Goal: Task Accomplishment & Management: Use online tool/utility

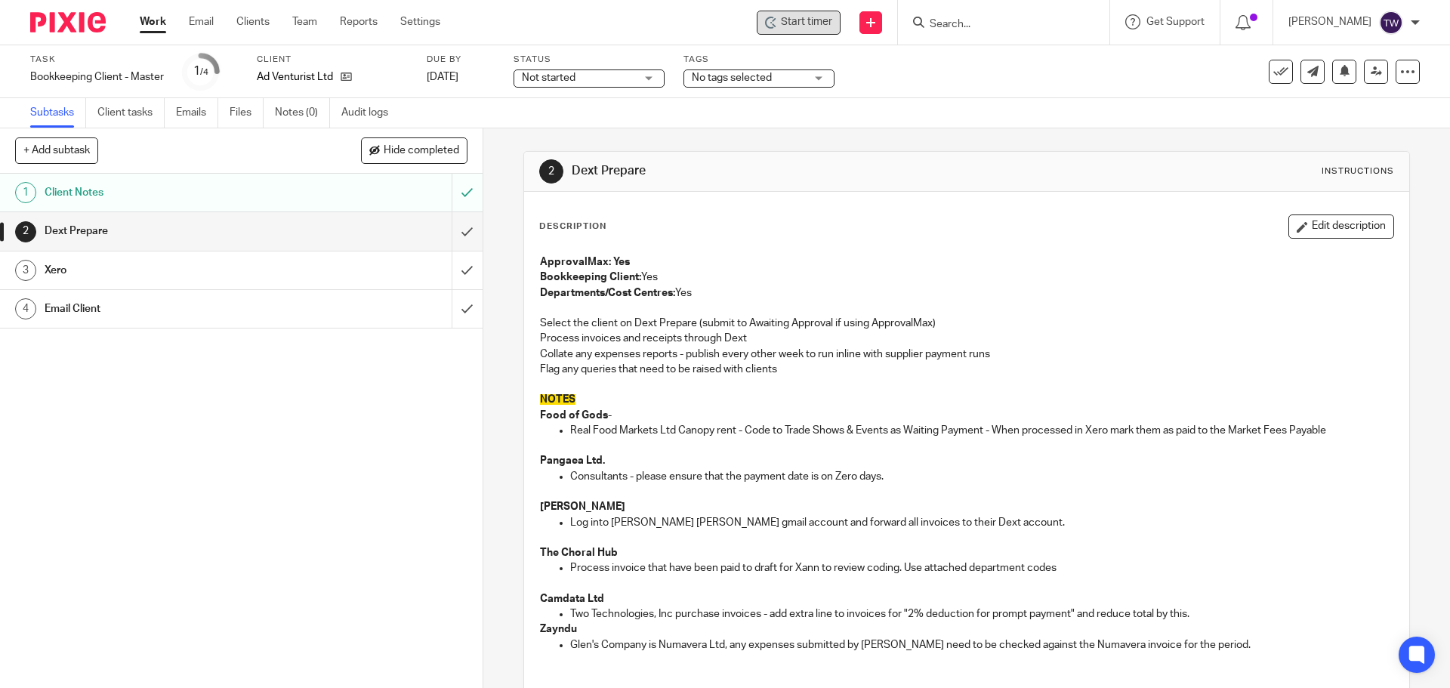
click at [806, 26] on span "Start timer" at bounding box center [806, 22] width 51 height 16
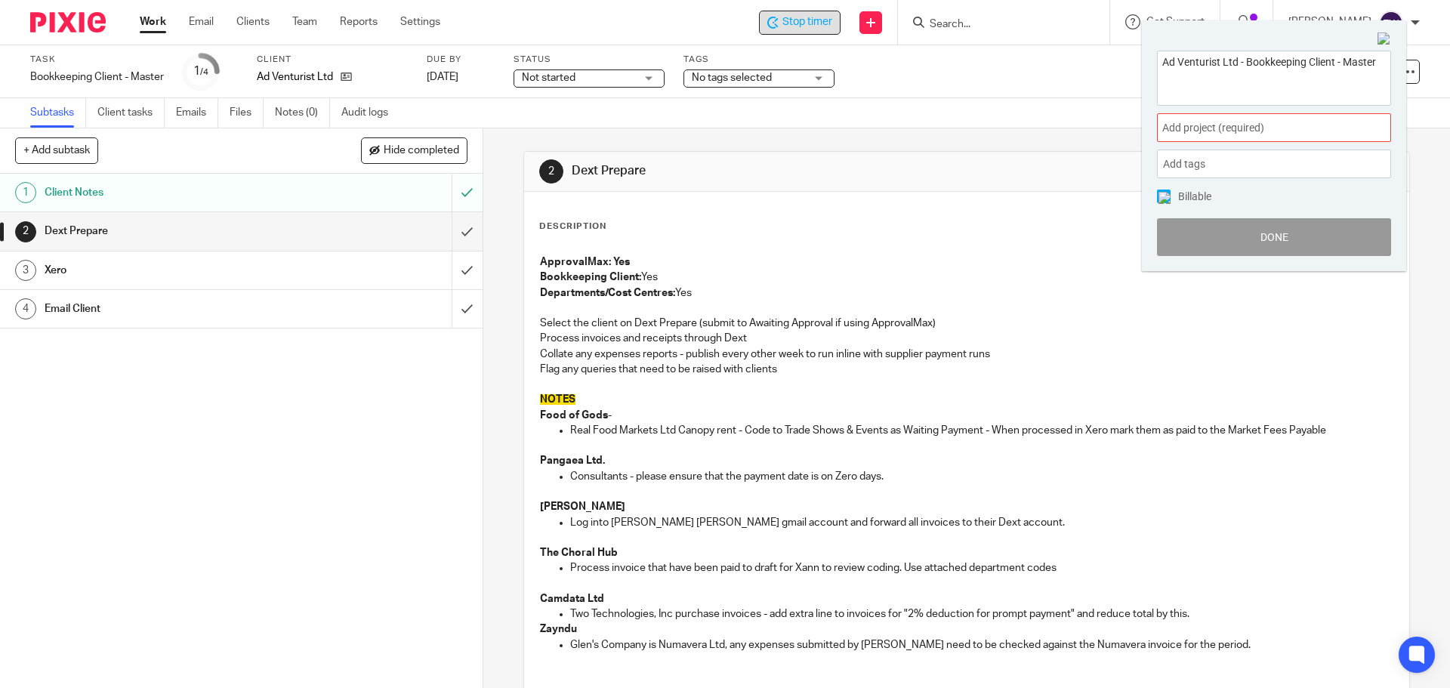
click at [1194, 132] on span "Add project (required) :" at bounding box center [1258, 128] width 190 height 16
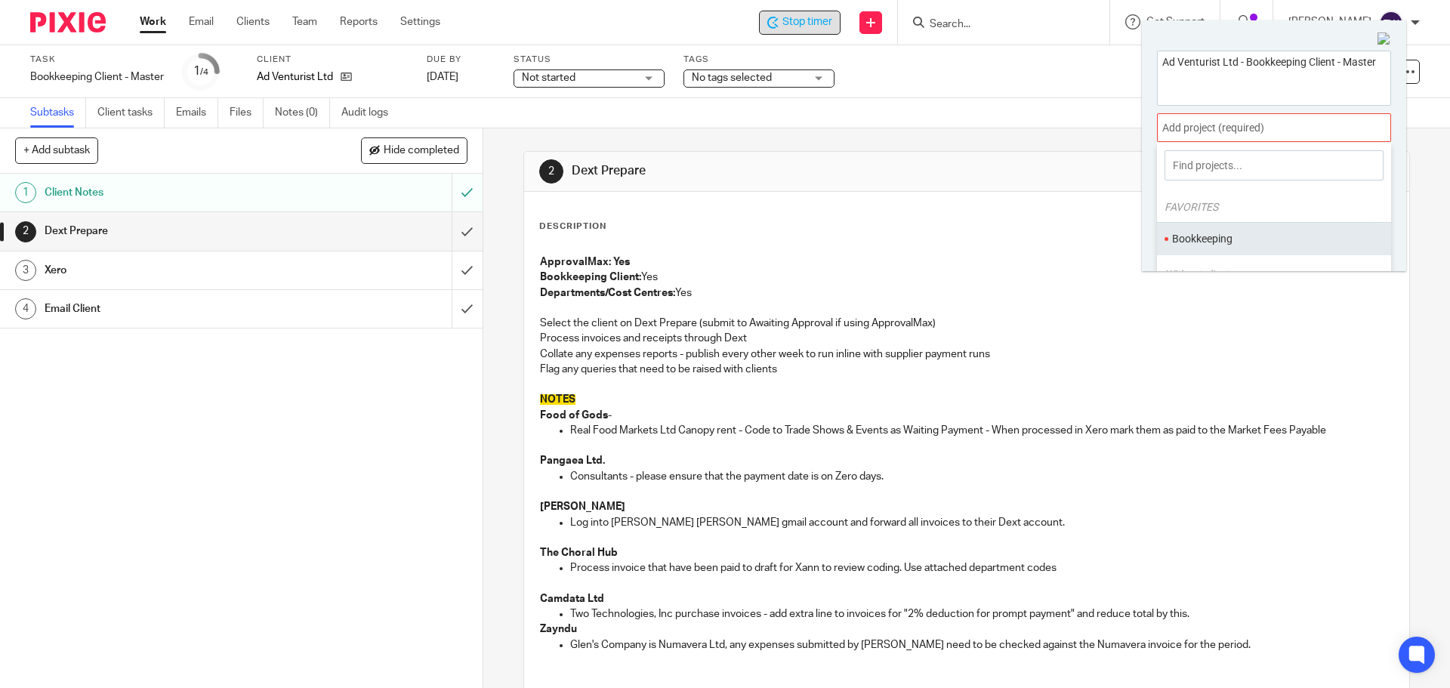
click at [1265, 241] on li "Bookkeeping" at bounding box center [1270, 239] width 197 height 16
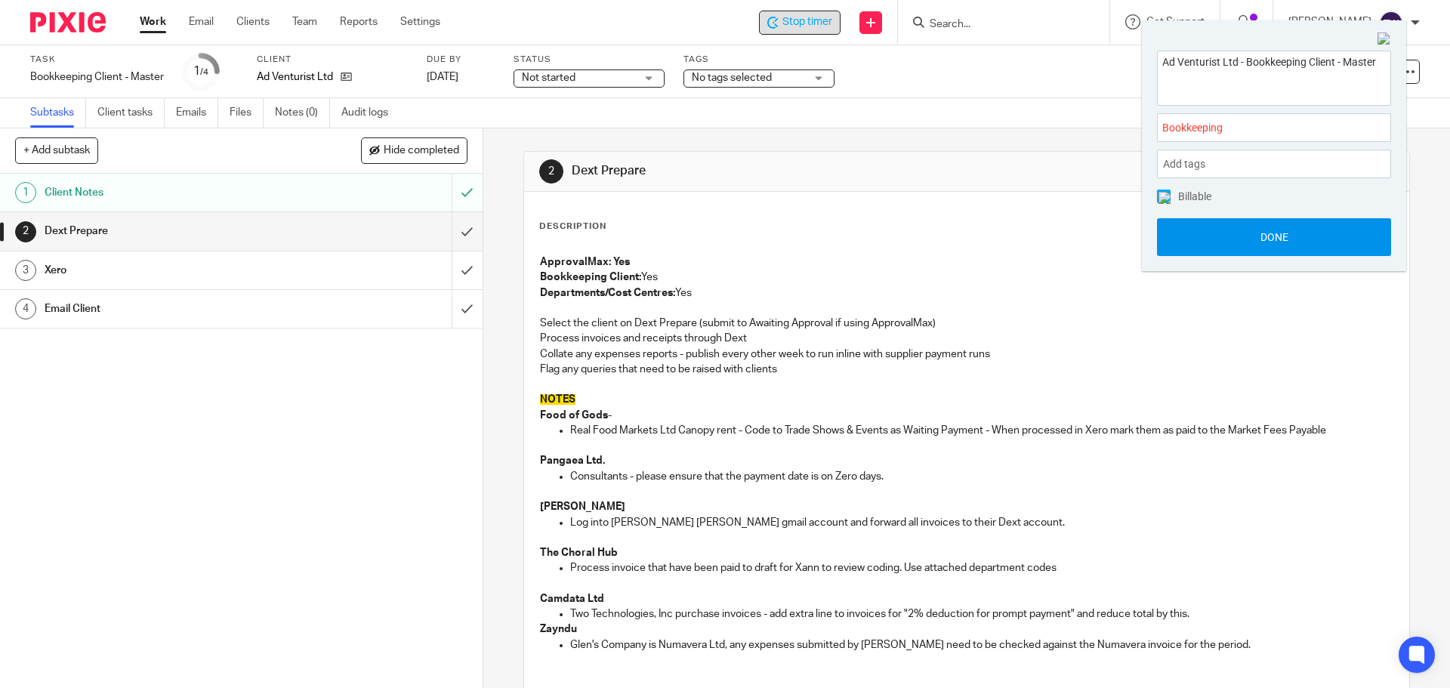
click at [1260, 238] on button "Done" at bounding box center [1274, 237] width 234 height 38
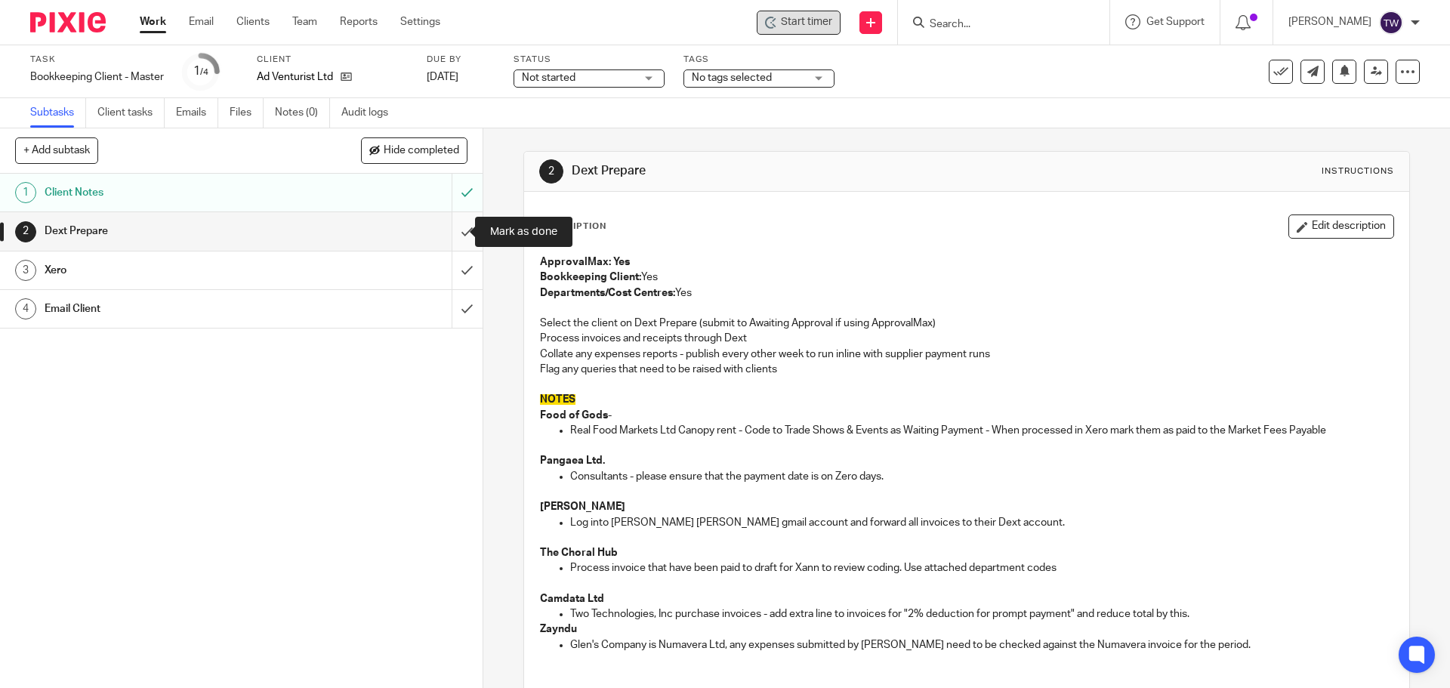
click at [456, 230] on input "submit" at bounding box center [241, 231] width 483 height 38
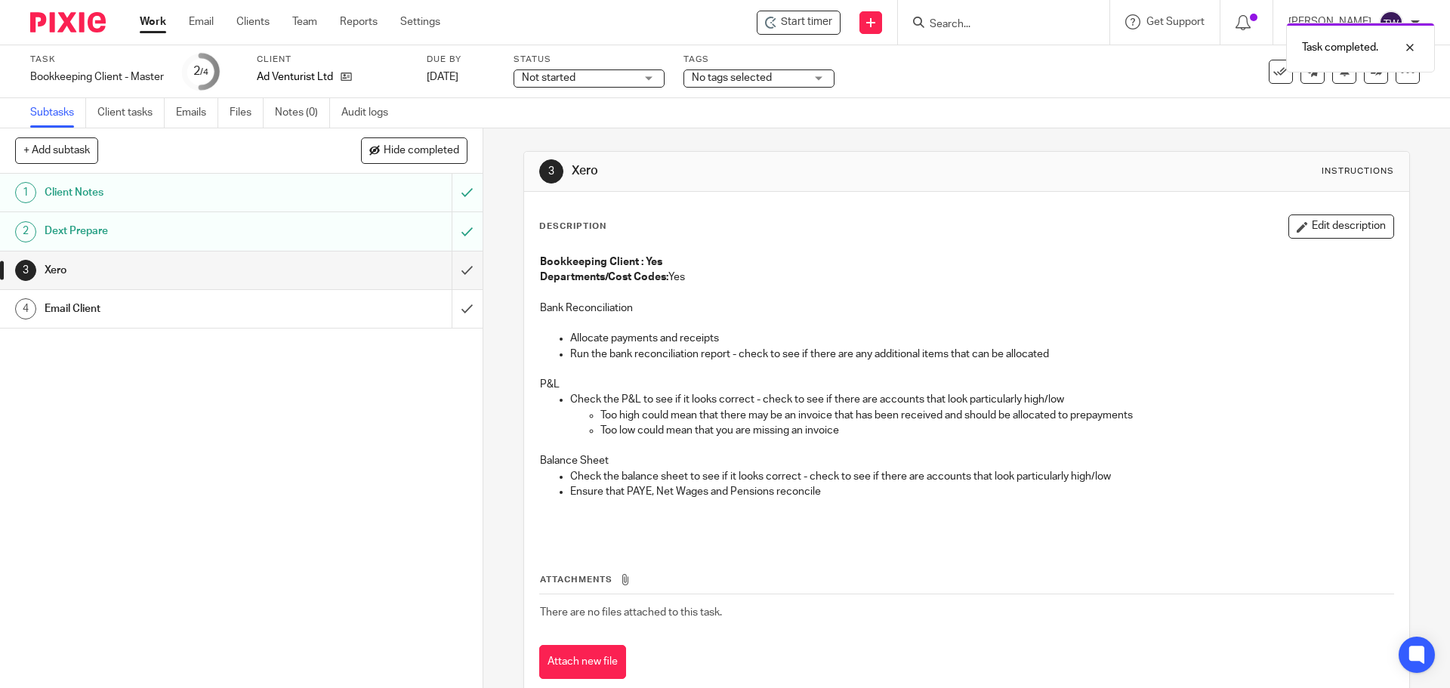
click at [604, 79] on span "Not started" at bounding box center [578, 78] width 113 height 16
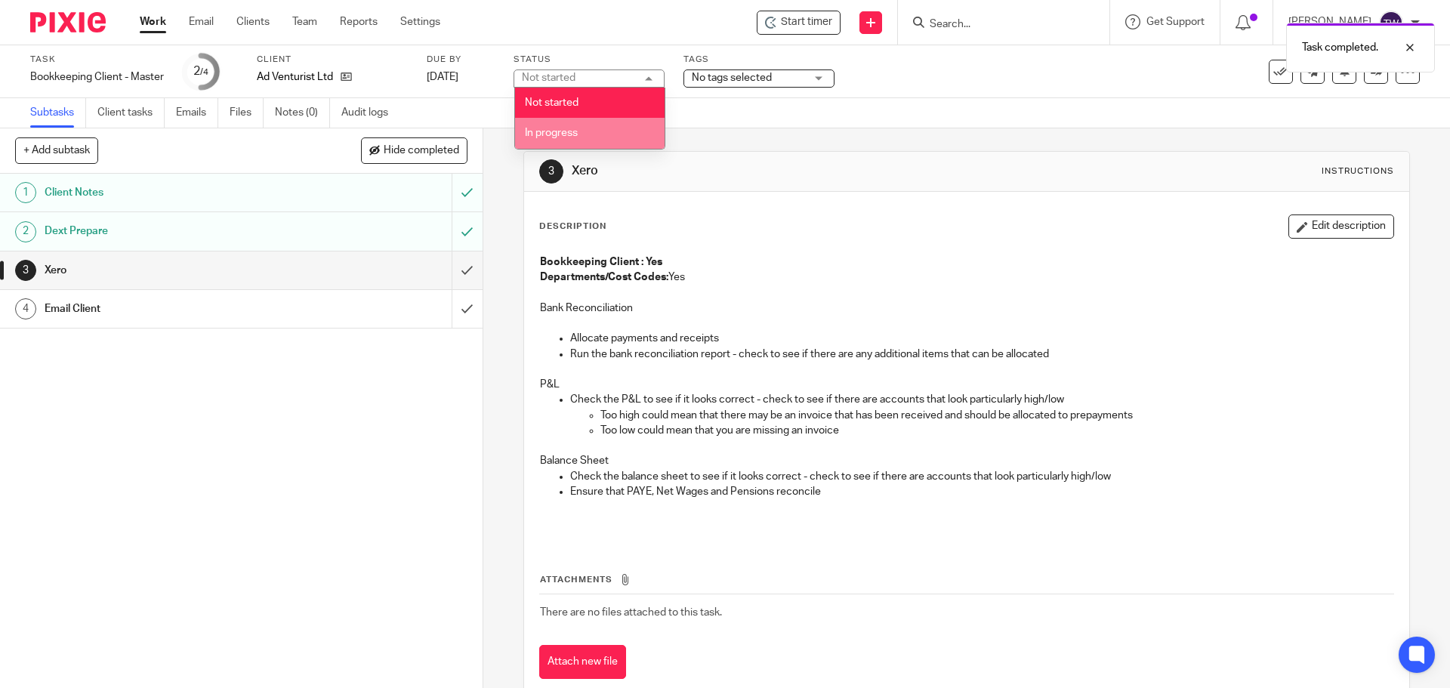
drag, startPoint x: 608, startPoint y: 136, endPoint x: 567, endPoint y: 125, distance: 43.1
click at [608, 135] on li "In progress" at bounding box center [590, 133] width 150 height 31
